Goal: Task Accomplishment & Management: Complete application form

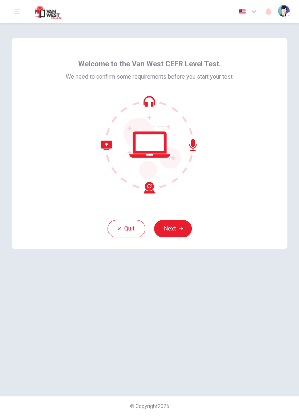
click at [183, 228] on button "Next" at bounding box center [173, 228] width 38 height 17
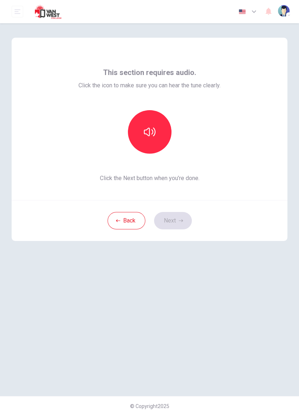
click at [159, 133] on button "button" at bounding box center [150, 132] width 44 height 44
click at [184, 220] on button "Next" at bounding box center [173, 220] width 38 height 17
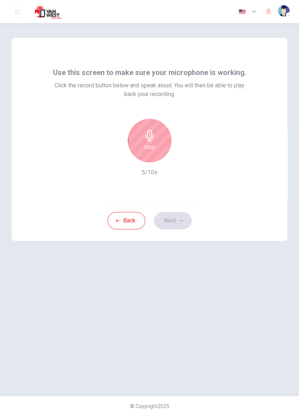
click at [156, 146] on div "Stop" at bounding box center [150, 141] width 44 height 44
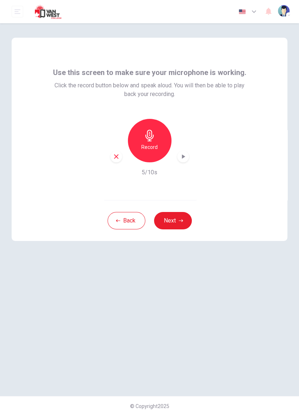
click at [188, 220] on button "Next" at bounding box center [173, 220] width 38 height 17
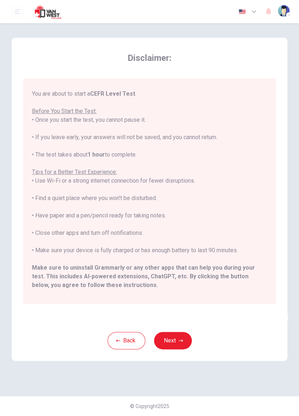
scroll to position [70, 0]
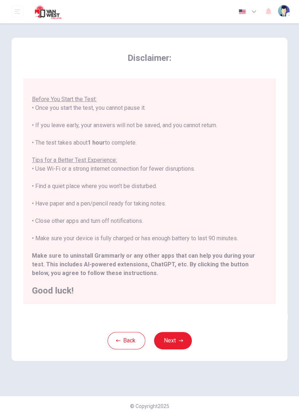
click at [179, 339] on icon "button" at bounding box center [180, 341] width 4 height 4
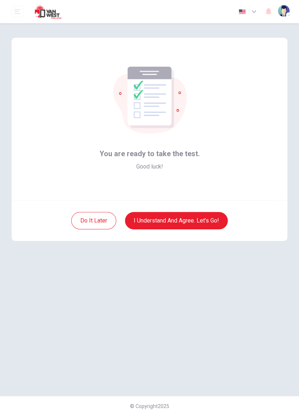
click at [214, 221] on button "I understand and agree. Let’s go!" at bounding box center [176, 220] width 103 height 17
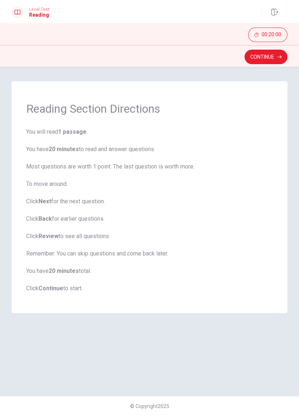
click at [271, 56] on button "Continue" at bounding box center [265, 57] width 43 height 15
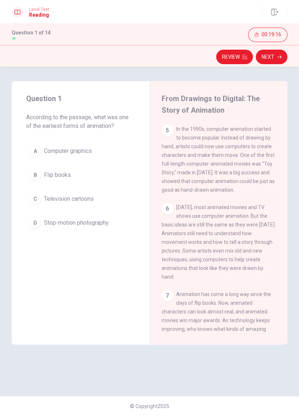
scroll to position [279, 0]
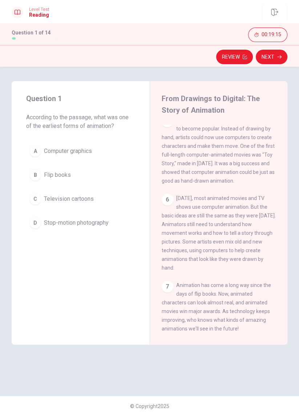
click at [36, 199] on div "C" at bounding box center [35, 199] width 12 height 12
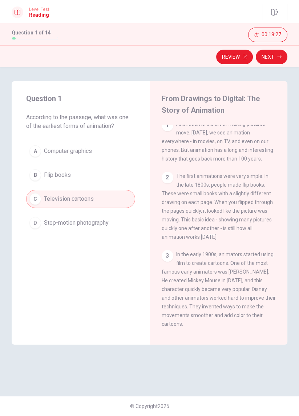
scroll to position [0, 0]
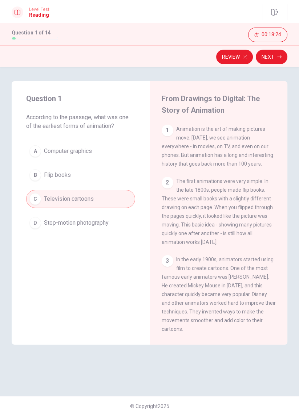
click at [78, 173] on button "B Flip books" at bounding box center [80, 175] width 109 height 18
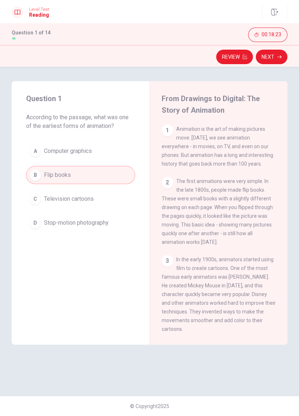
click at [269, 57] on button "Next" at bounding box center [271, 57] width 32 height 15
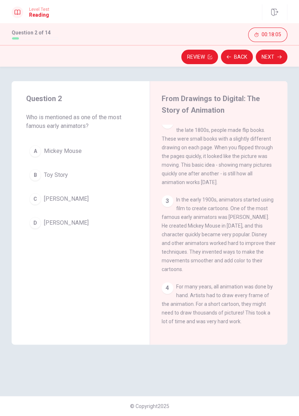
scroll to position [61, 0]
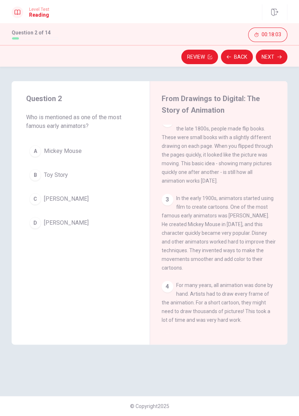
click at [40, 147] on button "A Mickey Mouse" at bounding box center [80, 151] width 109 height 18
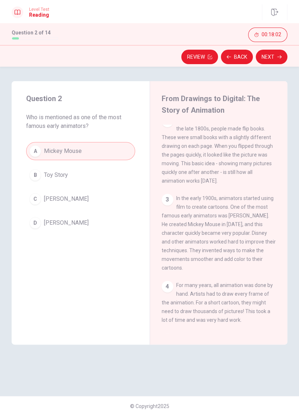
click at [270, 55] on button "Next" at bounding box center [271, 57] width 32 height 15
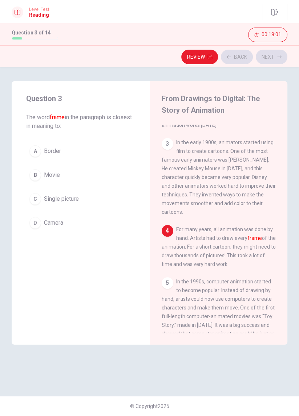
scroll to position [125, 0]
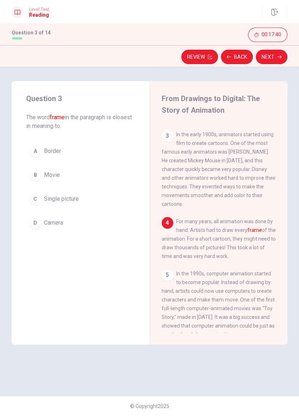
click at [142, 270] on div "Question 3 The word frame in the paragraph is closest in meaning to: A Border B…" at bounding box center [81, 213] width 138 height 264
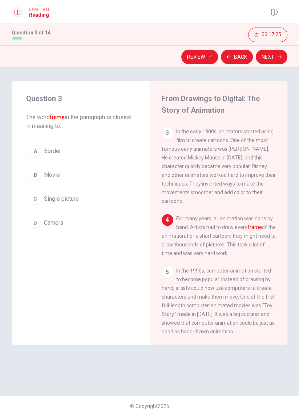
scroll to position [126, 0]
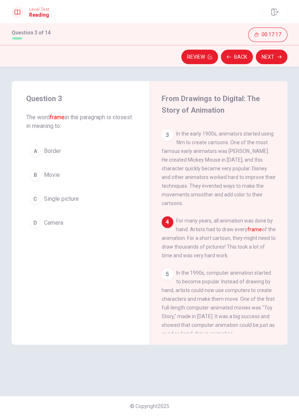
click at [77, 195] on span "Single picture" at bounding box center [61, 199] width 35 height 9
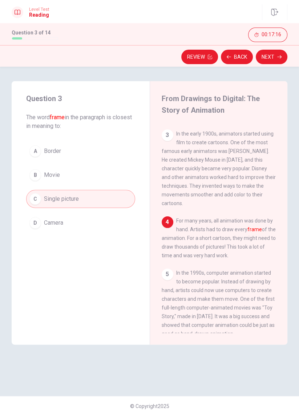
click at [273, 63] on button "Next" at bounding box center [271, 57] width 32 height 15
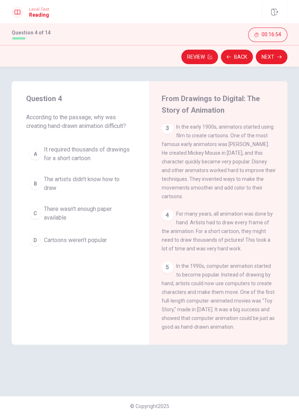
scroll to position [134, 0]
click at [45, 160] on span "It required thousands of drawings for a short cartoon" at bounding box center [88, 153] width 88 height 17
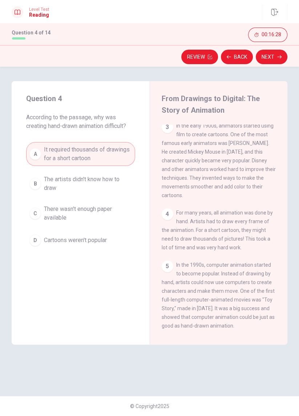
click at [267, 58] on button "Next" at bounding box center [271, 57] width 32 height 15
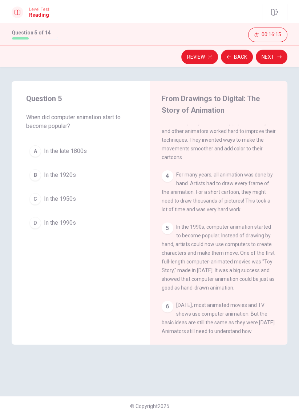
scroll to position [172, 0]
click at [32, 225] on div "D" at bounding box center [35, 223] width 12 height 12
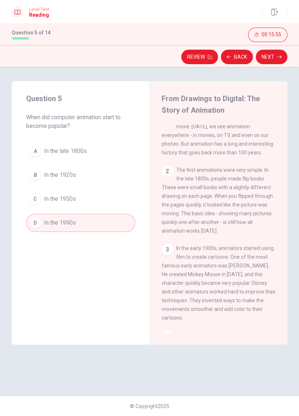
scroll to position [9, 0]
click at [272, 55] on button "Next" at bounding box center [271, 57] width 32 height 15
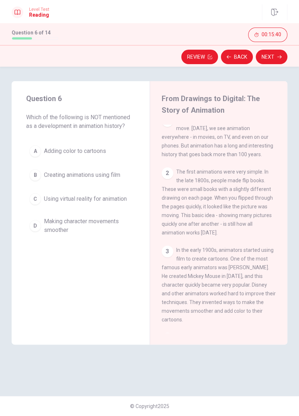
click at [105, 195] on span "Using virtual reality for animation" at bounding box center [85, 199] width 83 height 9
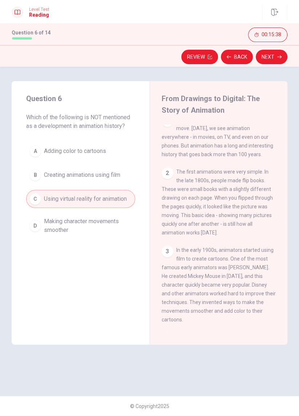
click at [272, 57] on button "Next" at bounding box center [271, 57] width 32 height 15
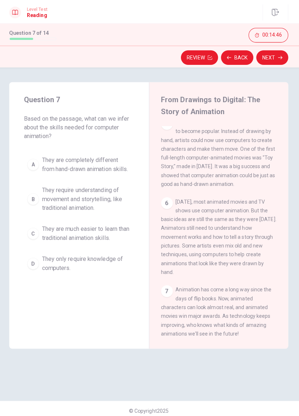
scroll to position [279, 0]
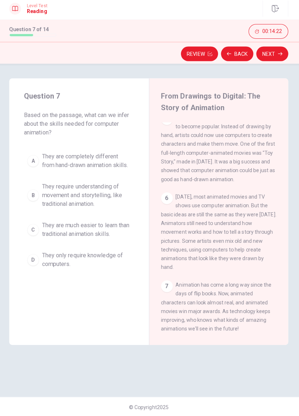
click at [114, 190] on span "They require understanding of movement and storytelling, like traditional anima…" at bounding box center [88, 197] width 88 height 26
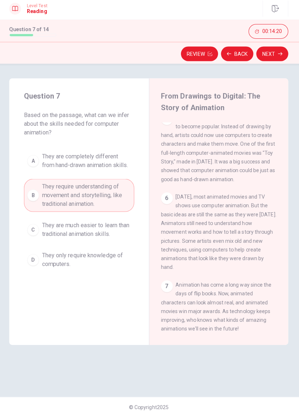
click at [107, 221] on button "C They are much easier to learn than traditional animation skills." at bounding box center [80, 231] width 109 height 24
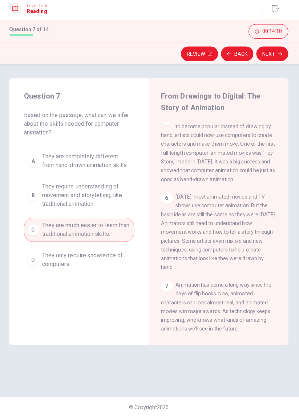
click at [272, 60] on button "Next" at bounding box center [271, 57] width 32 height 15
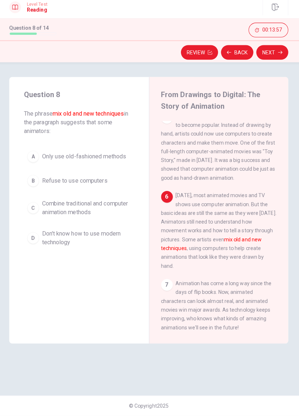
scroll to position [0, 0]
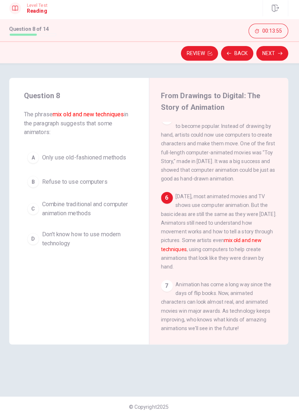
click at [39, 206] on div "C" at bounding box center [35, 211] width 12 height 12
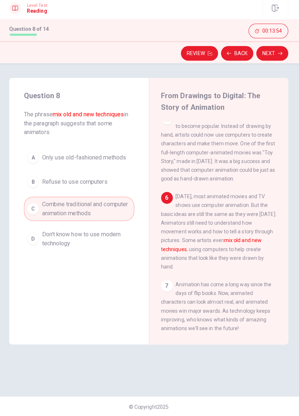
click at [265, 54] on button "Next" at bounding box center [271, 57] width 32 height 15
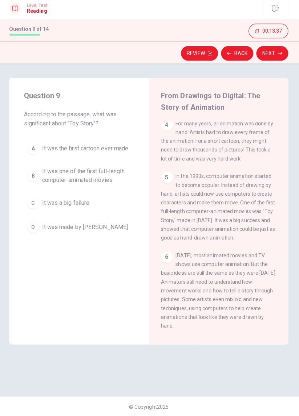
scroll to position [220, 0]
click at [112, 179] on span "It was one of the first full-length computer-animated movies" at bounding box center [88, 177] width 88 height 17
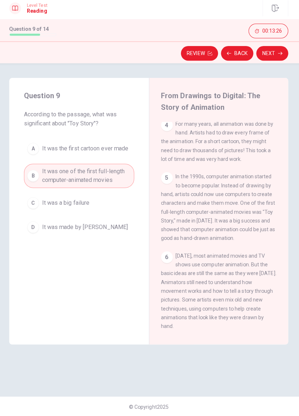
click at [271, 54] on button "Next" at bounding box center [271, 57] width 32 height 15
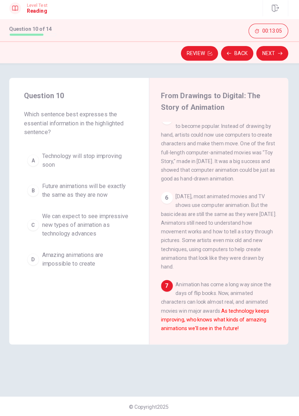
scroll to position [0, 0]
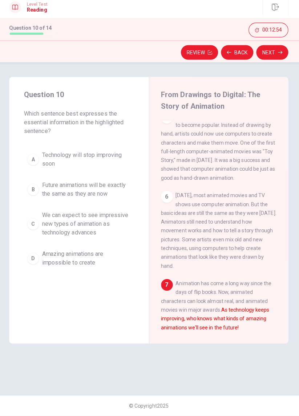
click at [38, 219] on button "C We can expect to see impressive new types of animation as technology advances" at bounding box center [80, 226] width 109 height 33
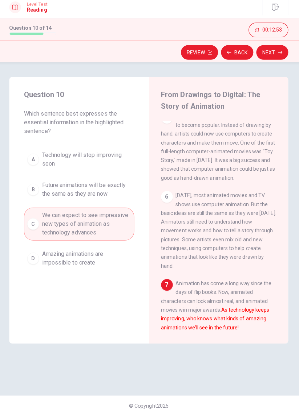
click at [272, 58] on button "Next" at bounding box center [271, 57] width 32 height 15
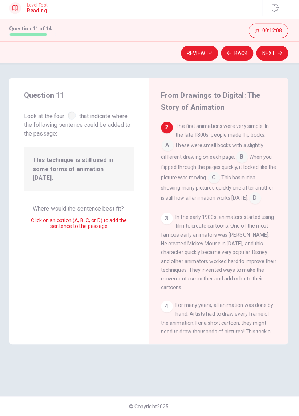
click at [235, 159] on input at bounding box center [241, 161] width 12 height 12
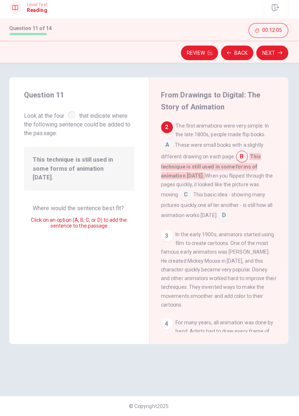
click at [276, 59] on button "Next" at bounding box center [271, 57] width 32 height 15
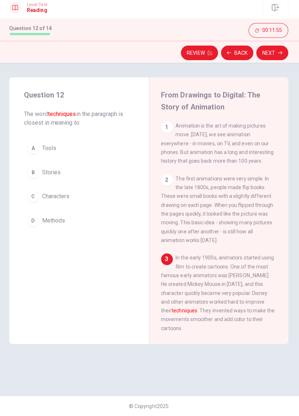
click at [36, 222] on div "D" at bounding box center [35, 223] width 12 height 12
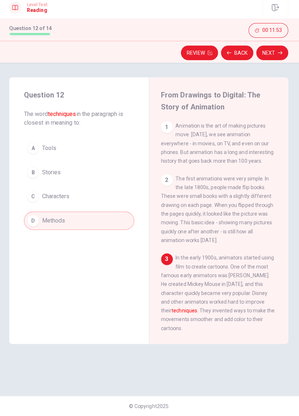
click at [271, 57] on button "Next" at bounding box center [271, 57] width 32 height 15
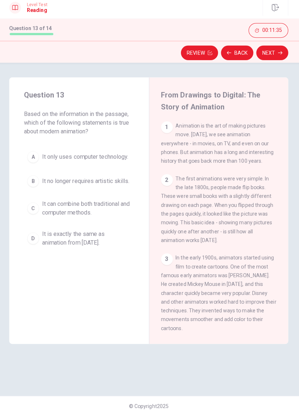
click at [36, 212] on div "C" at bounding box center [35, 211] width 12 height 12
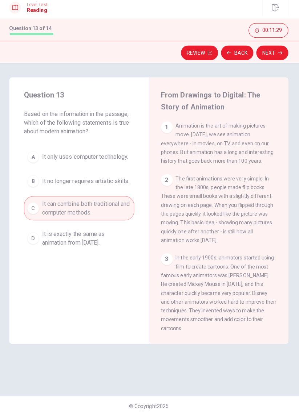
click at [272, 58] on button "Next" at bounding box center [271, 57] width 32 height 15
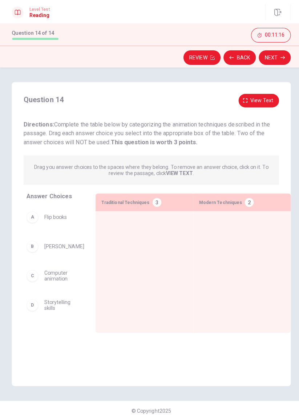
click at [32, 273] on div "C" at bounding box center [32, 273] width 12 height 12
click at [242, 202] on div "2" at bounding box center [246, 200] width 9 height 9
click at [225, 244] on div at bounding box center [238, 258] width 85 height 86
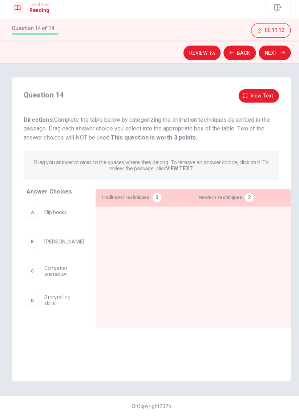
click at [31, 217] on div "A" at bounding box center [32, 215] width 12 height 12
click at [182, 304] on div at bounding box center [142, 257] width 96 height 97
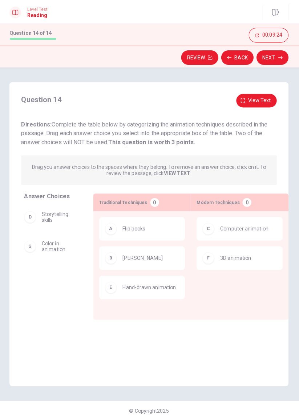
click at [275, 56] on button "Next" at bounding box center [271, 57] width 32 height 15
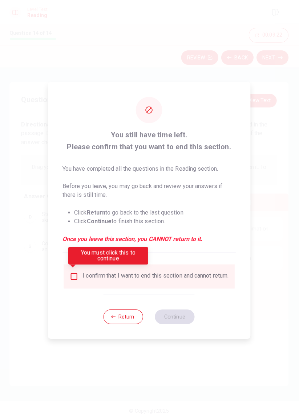
click at [71, 271] on input "You must click this to continue" at bounding box center [75, 273] width 9 height 9
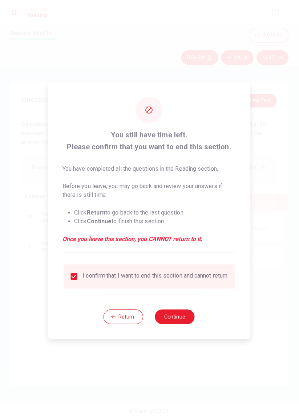
click at [186, 316] on button "Continue" at bounding box center [174, 313] width 39 height 15
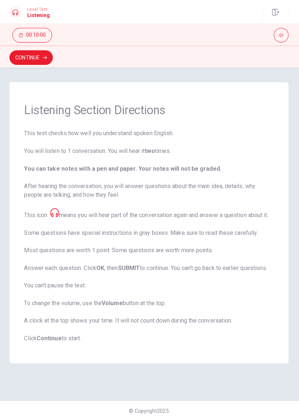
click at [38, 50] on button "Continue" at bounding box center [33, 57] width 43 height 15
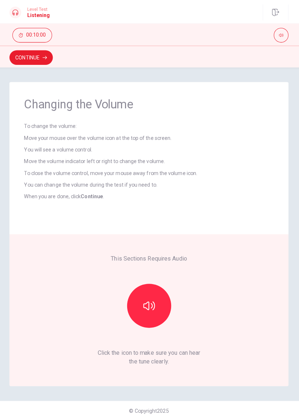
click at [156, 305] on button "button" at bounding box center [150, 303] width 44 height 44
click at [160, 297] on button "button" at bounding box center [150, 303] width 44 height 44
click at [165, 292] on button "button" at bounding box center [150, 303] width 44 height 44
click at [161, 295] on button "button" at bounding box center [150, 303] width 44 height 44
click at [42, 63] on button "Continue" at bounding box center [33, 57] width 43 height 15
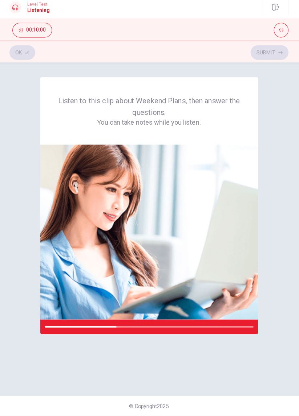
click at [280, 158] on div "Listen to this clip about Weekend Plans, then answer the questions. You can tak…" at bounding box center [149, 231] width 275 height 301
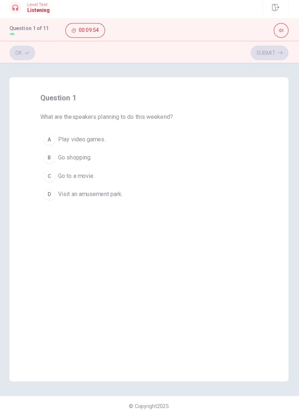
click at [53, 177] on div "C" at bounding box center [51, 179] width 12 height 12
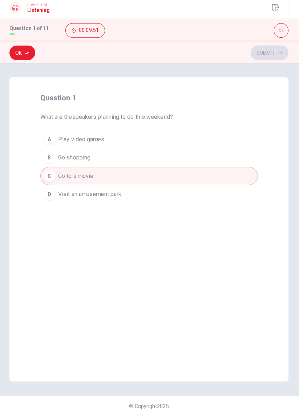
click at [27, 61] on button "Ok" at bounding box center [24, 57] width 25 height 15
click at [276, 55] on button "Submit" at bounding box center [268, 57] width 37 height 15
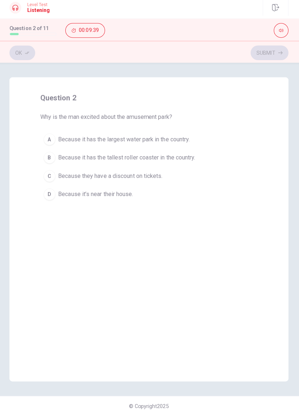
click at [56, 144] on button "A Because it has the largest water park in the country." at bounding box center [149, 142] width 215 height 18
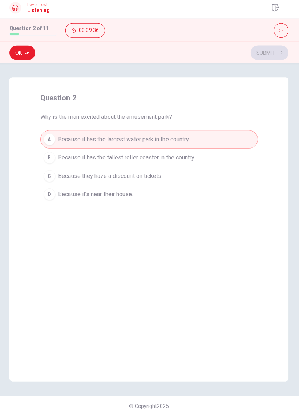
click at [57, 159] on button "B Because it has the tallest roller coaster in the country." at bounding box center [149, 161] width 215 height 18
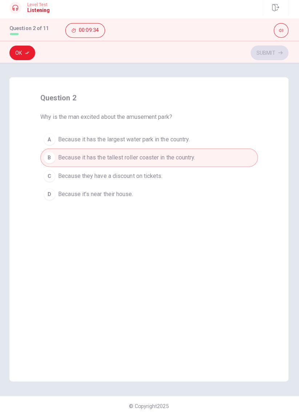
click at [112, 173] on button "C Because they have a discount on tickets." at bounding box center [149, 179] width 215 height 18
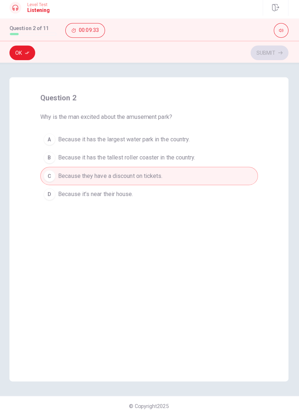
click at [121, 197] on span "Because it’s near their house." at bounding box center [97, 197] width 74 height 9
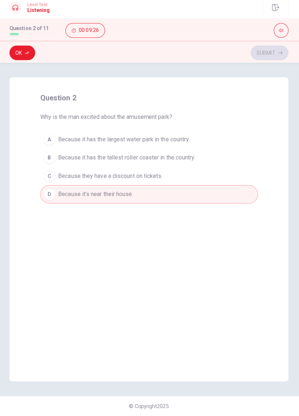
click at [27, 53] on button "Ok" at bounding box center [24, 57] width 25 height 15
click at [272, 53] on button "Submit" at bounding box center [268, 57] width 37 height 15
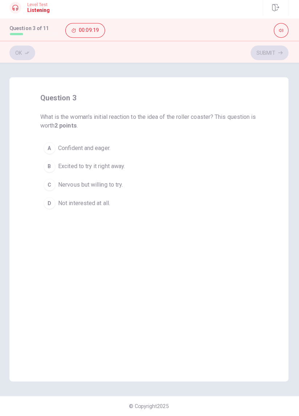
click at [102, 147] on span "Confident and eager." at bounding box center [86, 151] width 52 height 9
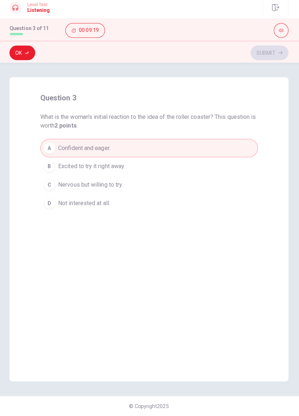
click at [27, 54] on button "Ok" at bounding box center [24, 57] width 25 height 15
click at [269, 55] on button "Submit" at bounding box center [268, 57] width 37 height 15
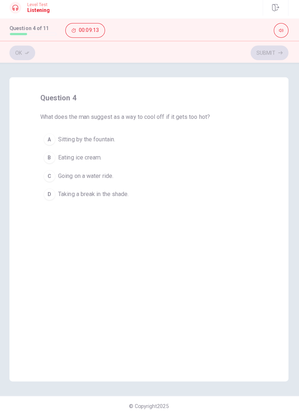
click at [102, 160] on span "Eating ice cream." at bounding box center [81, 160] width 43 height 9
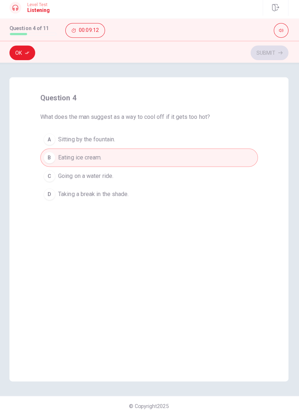
click at [33, 54] on button "Ok" at bounding box center [24, 57] width 25 height 15
click at [271, 59] on button "Submit" at bounding box center [268, 57] width 37 height 15
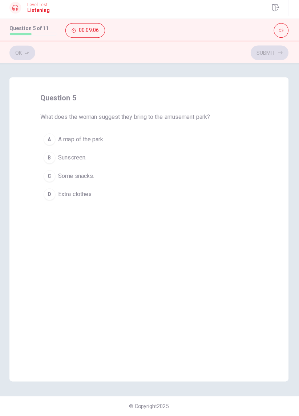
click at [61, 140] on span "A map of the park." at bounding box center [83, 142] width 46 height 9
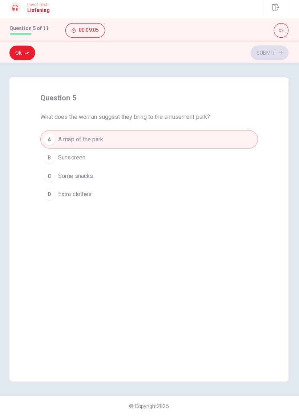
click at [33, 52] on button "Ok" at bounding box center [24, 57] width 25 height 15
click at [262, 63] on button "Submit" at bounding box center [268, 57] width 37 height 15
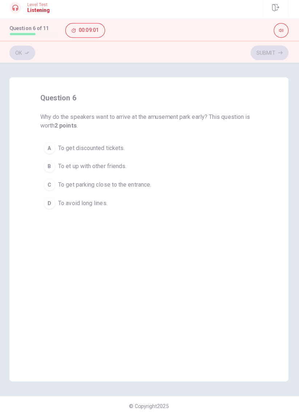
click at [120, 145] on button "A To get discounted tickets." at bounding box center [149, 151] width 215 height 18
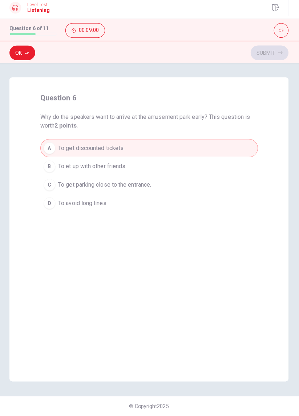
click at [33, 56] on button "Ok" at bounding box center [24, 57] width 25 height 15
click at [272, 57] on button "Submit" at bounding box center [268, 57] width 37 height 15
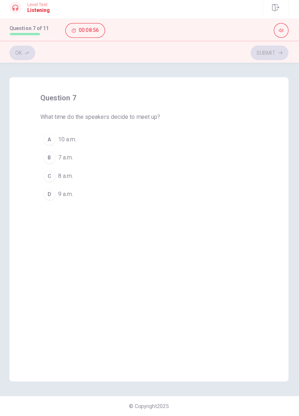
click at [56, 141] on div "A" at bounding box center [51, 143] width 12 height 12
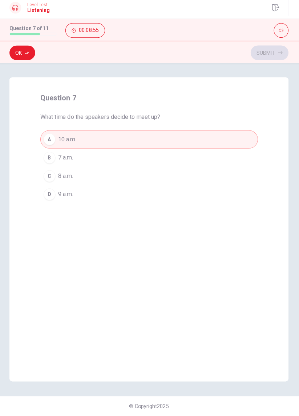
click at [63, 166] on button "B 7 a.m." at bounding box center [149, 161] width 215 height 18
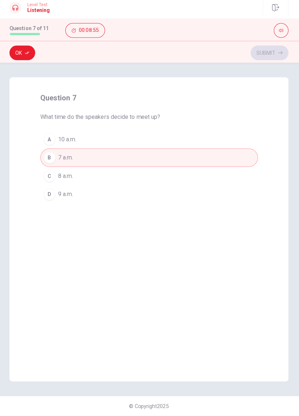
click at [30, 59] on button "Ok" at bounding box center [24, 57] width 25 height 15
click at [269, 63] on button "Submit" at bounding box center [268, 57] width 37 height 15
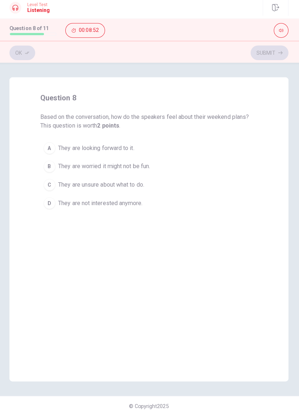
click at [119, 173] on span "They are worried it might not be fun." at bounding box center [105, 169] width 91 height 9
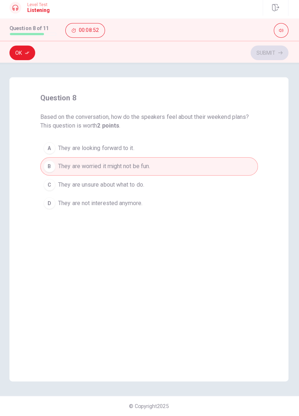
click at [22, 55] on button "Ok" at bounding box center [24, 57] width 25 height 15
click at [280, 56] on icon "button" at bounding box center [279, 57] width 4 height 3
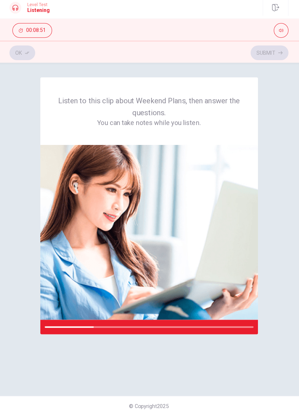
click at [152, 126] on h4 "You can take notes while you listen." at bounding box center [149, 126] width 180 height 9
click at [274, 113] on div "Listen to this clip about Weekend Plans, then answer the questions. You can tak…" at bounding box center [149, 231] width 275 height 301
click at [19, 247] on div "Listen to this clip about Weekend Plans, then answer the questions. You can tak…" at bounding box center [149, 231] width 275 height 301
click at [276, 169] on div "Listen to this clip about Weekend Plans, then answer the questions. You can tak…" at bounding box center [149, 231] width 275 height 301
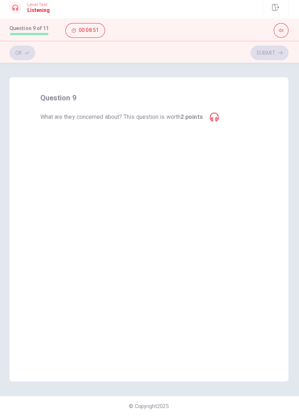
click at [140, 160] on span "The park might be too crowded." at bounding box center [100, 160] width 80 height 9
click at [93, 194] on span "The park might close early." at bounding box center [93, 197] width 67 height 9
click at [34, 61] on button "Ok" at bounding box center [24, 57] width 25 height 15
click at [273, 56] on button "Submit" at bounding box center [268, 57] width 37 height 15
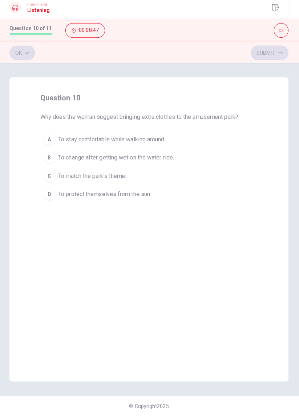
click at [120, 177] on span "To match the park’s theme." at bounding box center [93, 178] width 67 height 9
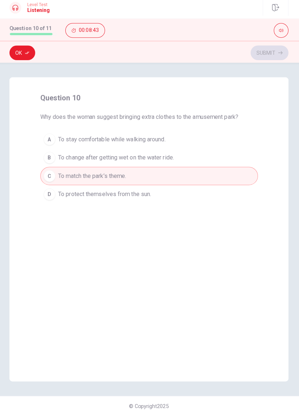
click at [168, 155] on button "B To change after getting wet on the water ride." at bounding box center [149, 161] width 215 height 18
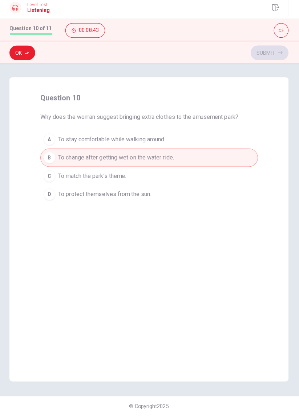
click at [34, 53] on button "Ok" at bounding box center [24, 57] width 25 height 15
click at [271, 56] on button "Submit" at bounding box center [268, 57] width 37 height 15
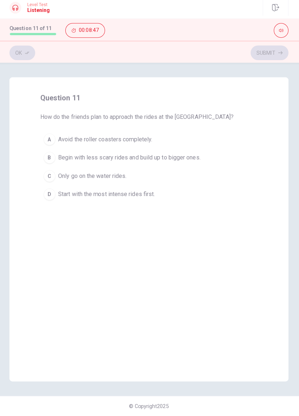
click at [145, 136] on button "A Avoid the roller coasters completely." at bounding box center [149, 142] width 215 height 18
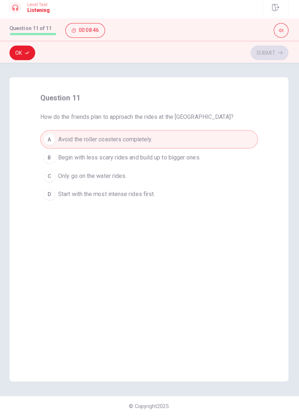
click at [28, 57] on icon "button" at bounding box center [29, 57] width 4 height 4
click at [271, 59] on button "Submit" at bounding box center [268, 57] width 37 height 15
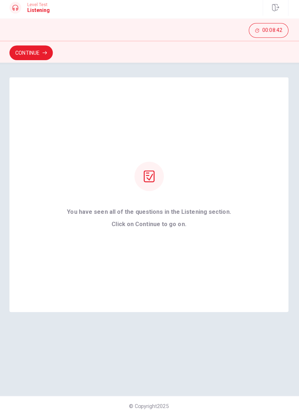
click at [181, 181] on div "You have seen all of the questions in the Listening section. Click on Continue …" at bounding box center [149, 197] width 182 height 65
click at [42, 58] on button "Continue" at bounding box center [33, 57] width 43 height 15
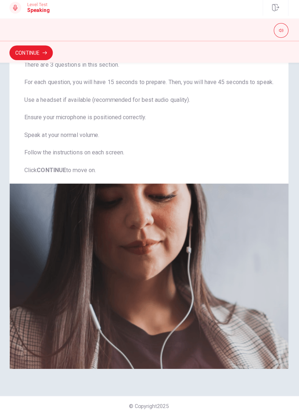
scroll to position [54, 0]
click at [36, 59] on button "Continue" at bounding box center [33, 57] width 43 height 15
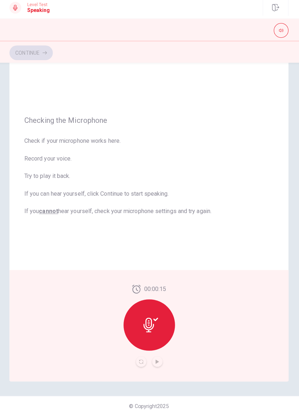
scroll to position [15, 0]
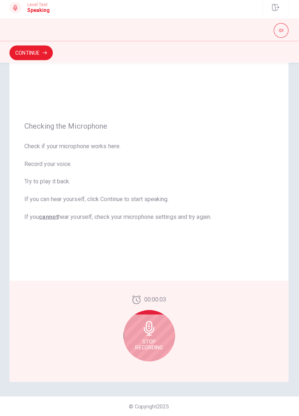
click at [158, 329] on div "Stop Recording" at bounding box center [149, 336] width 51 height 51
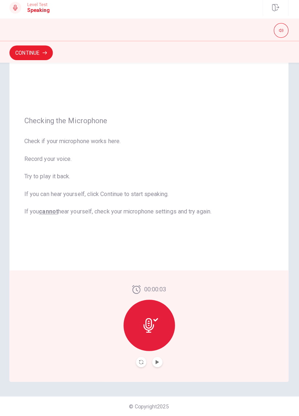
click at [51, 50] on div "Continue" at bounding box center [149, 57] width 275 height 14
click at [48, 60] on button "Continue" at bounding box center [33, 57] width 43 height 15
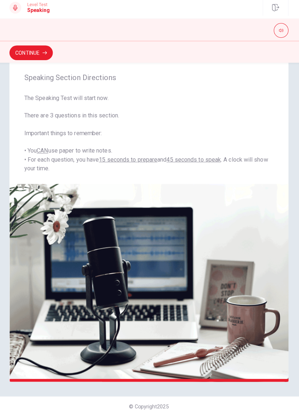
click at [53, 58] on button "Continue" at bounding box center [33, 57] width 43 height 15
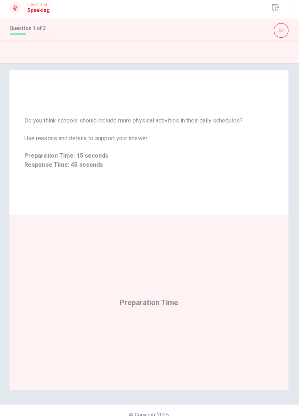
scroll to position [10, 0]
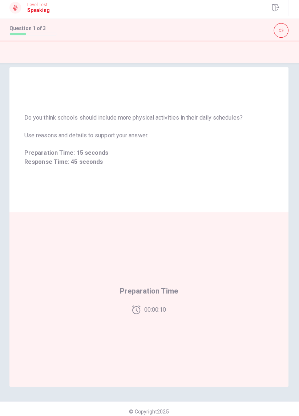
click at [132, 302] on div "Preparation Time 00:00:10" at bounding box center [149, 301] width 57 height 29
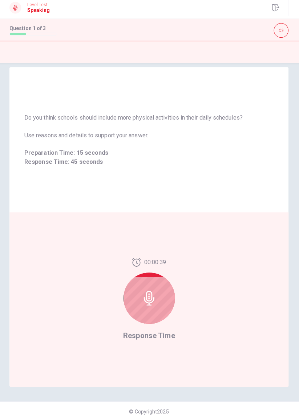
scroll to position [15, 0]
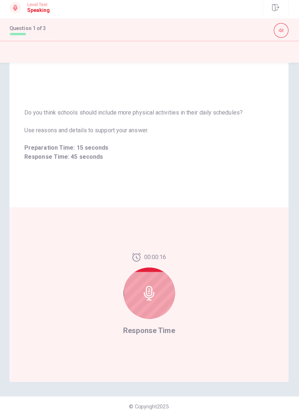
click at [147, 287] on icon at bounding box center [149, 294] width 15 height 15
click at [145, 291] on icon at bounding box center [149, 294] width 15 height 15
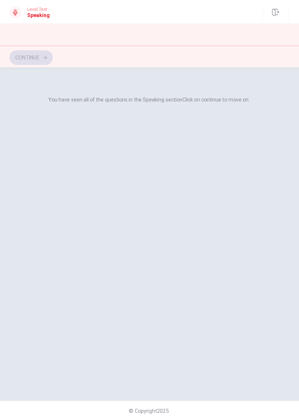
scroll to position [0, 0]
click at [43, 61] on button "Continue" at bounding box center [33, 57] width 43 height 15
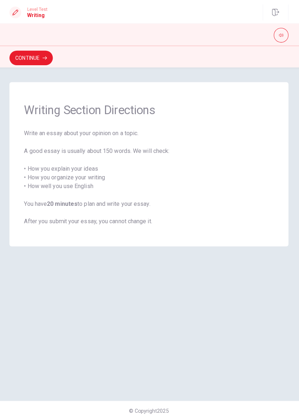
click at [54, 51] on button "Continue" at bounding box center [33, 57] width 43 height 15
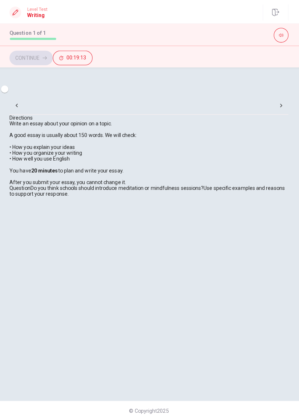
click at [77, 195] on div "Directions Write an essay about your opinion on a topic. A good essay is usuall…" at bounding box center [149, 154] width 275 height 81
click at [70, 195] on div "Question Do you think schools should introduce meditation or mindfulness sessio…" at bounding box center [149, 189] width 275 height 12
click at [28, 95] on input "checkbox" at bounding box center [6, 88] width 41 height 14
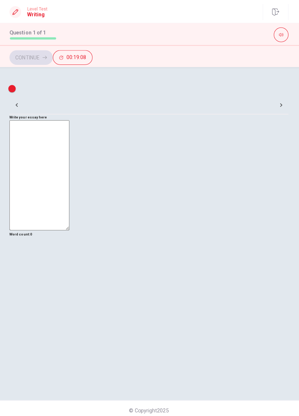
click at [35, 95] on input "checkbox" at bounding box center [13, 88] width 41 height 14
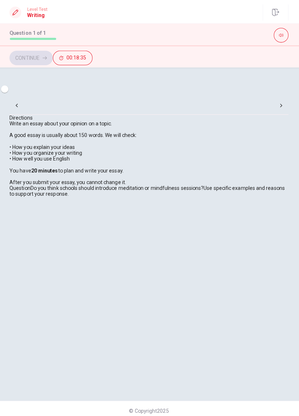
click at [28, 95] on input "checkbox" at bounding box center [6, 88] width 41 height 14
checkbox input "true"
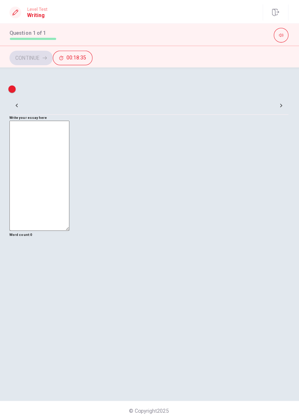
click at [71, 160] on textarea at bounding box center [41, 173] width 59 height 109
click at [71, 153] on textarea at bounding box center [41, 173] width 59 height 109
type textarea "I"
type textarea "Yes"
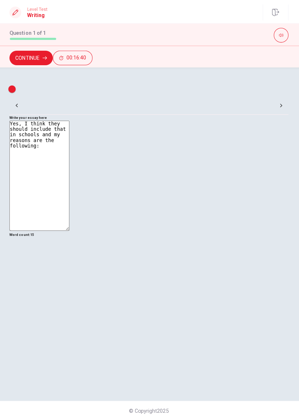
click at [40, 175] on textarea "Yes, I think they should include that in schools and my reasons are the followi…" at bounding box center [41, 173] width 59 height 109
click at [71, 180] on textarea "Yes, I think they should include that in schools and my reasons are the followi…" at bounding box center [41, 173] width 59 height 109
click at [71, 152] on textarea "Yes, I think they should include that in schools and my reasons are the followi…" at bounding box center [41, 173] width 59 height 109
click at [31, 157] on textarea "Yes, I think they should include that in schools and my reasons are the followi…" at bounding box center [41, 173] width 59 height 109
click at [61, 164] on textarea "Yes, I think they should include that in schools and my reasons are the followi…" at bounding box center [41, 173] width 59 height 109
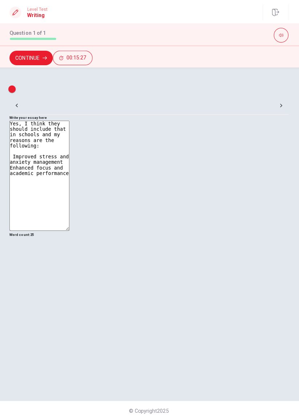
click at [71, 157] on textarea "Yes, I think they should include that in schools and my reasons are the followi…" at bounding box center [41, 173] width 59 height 109
click at [71, 160] on textarea "Yes, I think they should include that in schools and my reasons are the followi…" at bounding box center [41, 173] width 59 height 109
click at [71, 182] on textarea "Yes, I think they should include that in schools and my reasons are the followi…" at bounding box center [41, 173] width 59 height 109
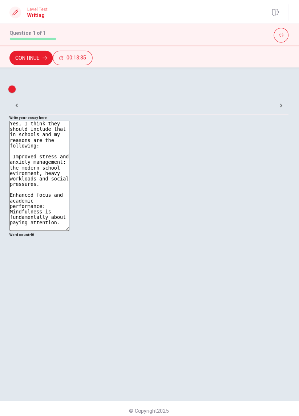
click at [71, 204] on textarea "Yes, I think they should include that in schools and my reasons are the followi…" at bounding box center [41, 173] width 59 height 109
click at [71, 198] on textarea "Yes, I think they should include that in schools and my reasons are the followi…" at bounding box center [41, 173] width 59 height 109
click at [71, 196] on textarea "Yes, I think they should include that in schools and my reasons are the followi…" at bounding box center [41, 173] width 59 height 109
type textarea "Yes, I think they should include that in schools and my reasons are the followi…"
click at [54, 58] on button "Continue" at bounding box center [33, 57] width 43 height 15
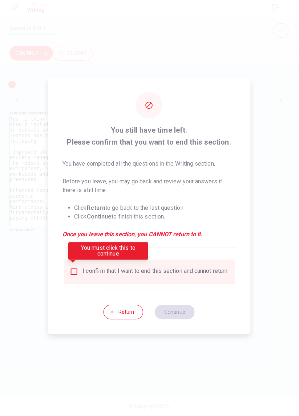
click at [74, 269] on input "You must click this to continue" at bounding box center [75, 273] width 9 height 9
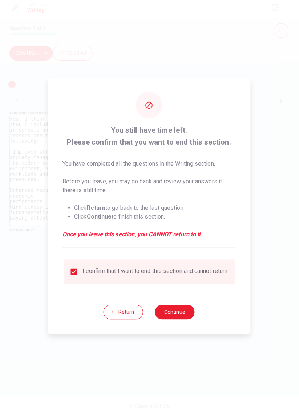
click at [184, 317] on button "Continue" at bounding box center [174, 313] width 39 height 15
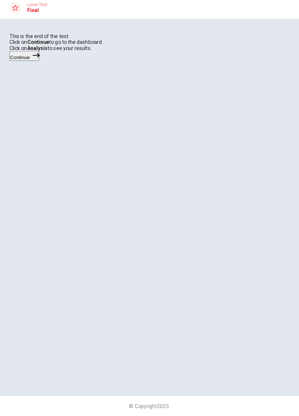
click at [42, 63] on icon "button" at bounding box center [37, 59] width 7 height 7
